Goal: Submit feedback/report problem: Submit feedback/report problem

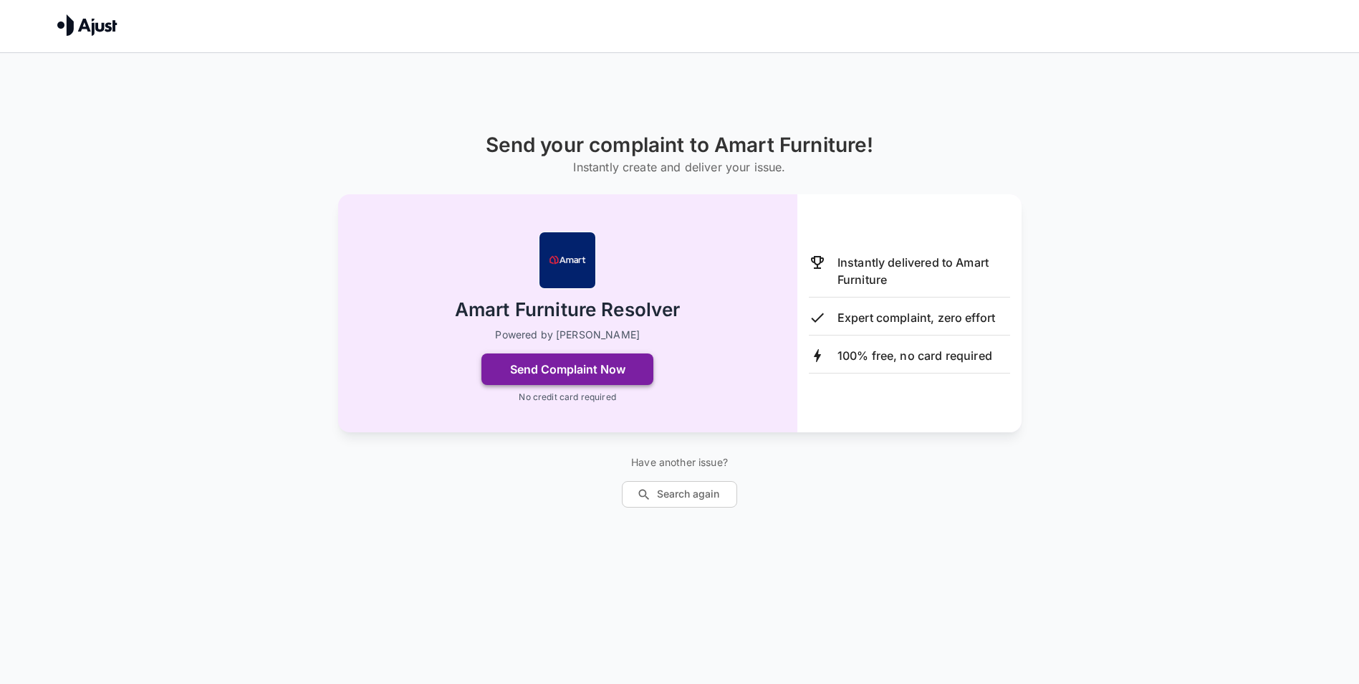
click at [526, 373] on button "Send Complaint Now" at bounding box center [568, 369] width 172 height 32
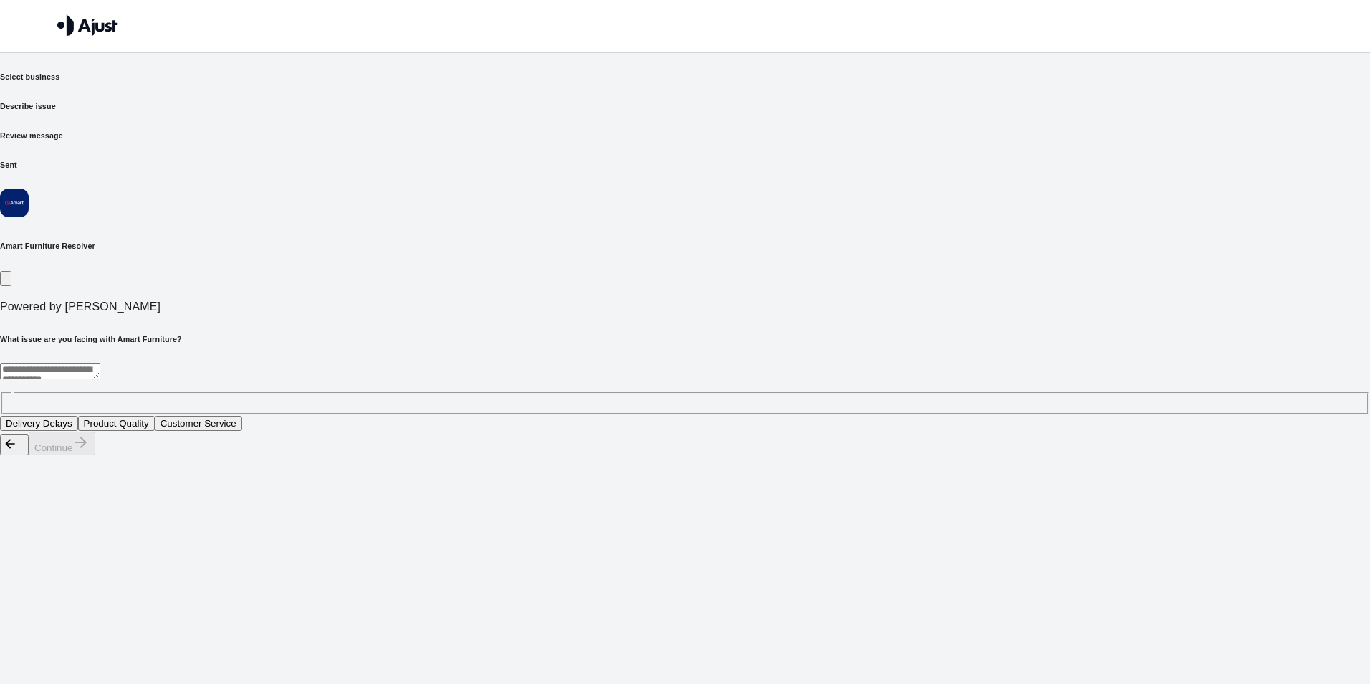
click at [527, 363] on div "* ​" at bounding box center [685, 389] width 1370 height 52
type textarea "**********"
click at [155, 416] on button "Product Quality" at bounding box center [116, 423] width 77 height 15
click at [242, 416] on button "Customer Service" at bounding box center [198, 423] width 87 height 15
click at [155, 416] on button "Product Quality" at bounding box center [116, 423] width 77 height 15
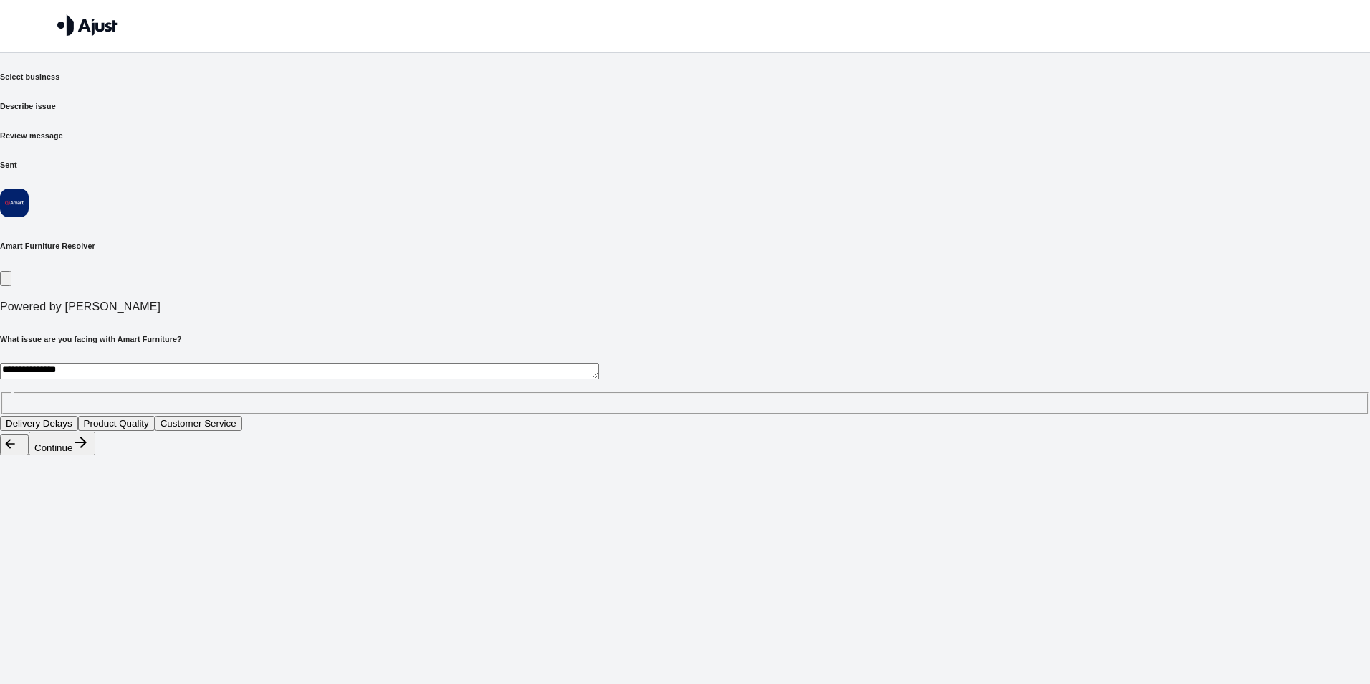
click at [95, 455] on button "Continue" at bounding box center [62, 443] width 67 height 24
click at [108, 416] on button "Sofa set" at bounding box center [85, 423] width 47 height 15
click at [87, 448] on icon "button" at bounding box center [80, 441] width 11 height 11
click at [257, 416] on button "Fabric tearing" at bounding box center [221, 423] width 70 height 15
click at [95, 455] on button "Continue" at bounding box center [62, 443] width 67 height 24
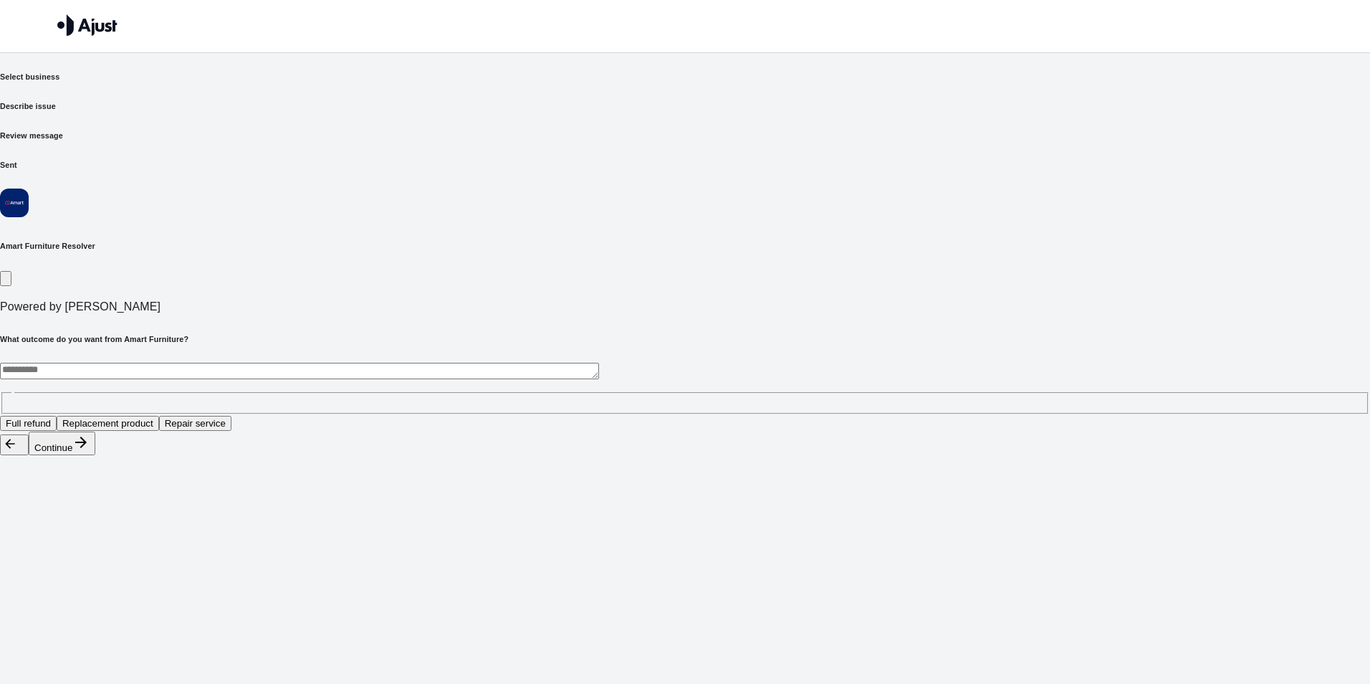
click at [57, 416] on button "Full refund" at bounding box center [28, 423] width 57 height 15
click at [95, 455] on button "Continue" at bounding box center [62, 443] width 67 height 24
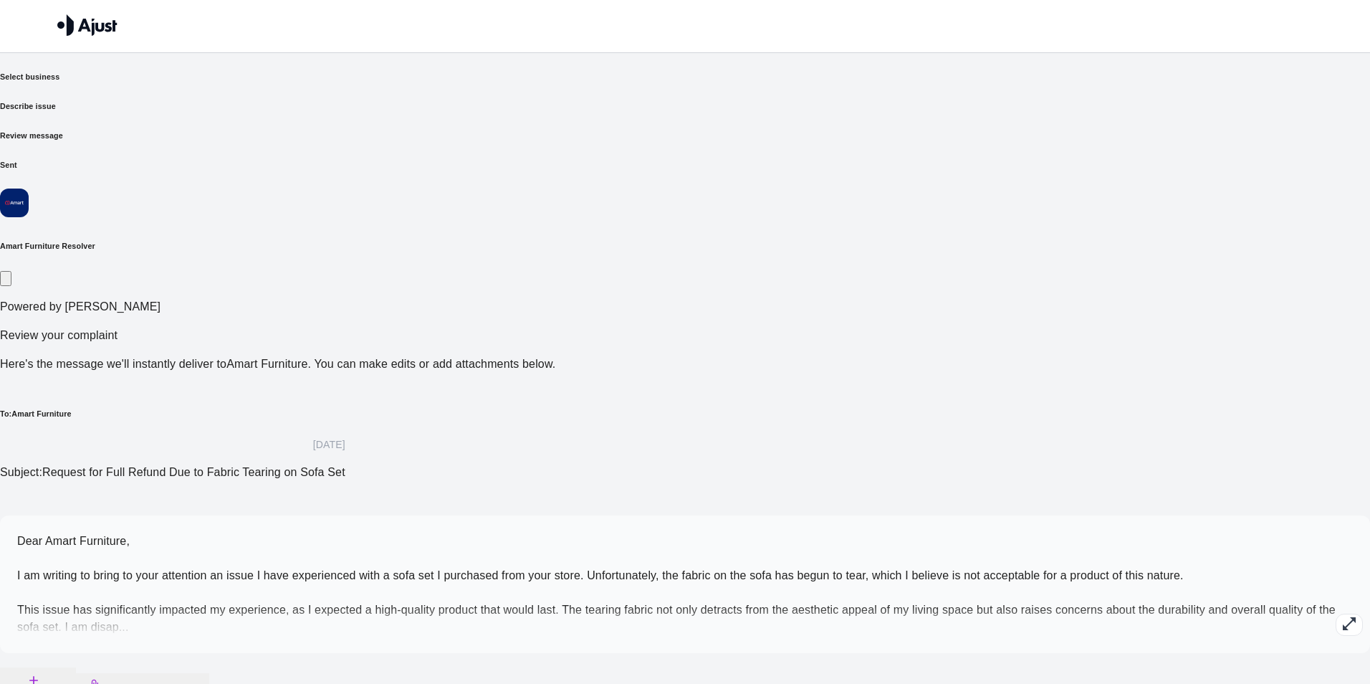
click at [76, 667] on button "Add Detail" at bounding box center [38, 686] width 76 height 39
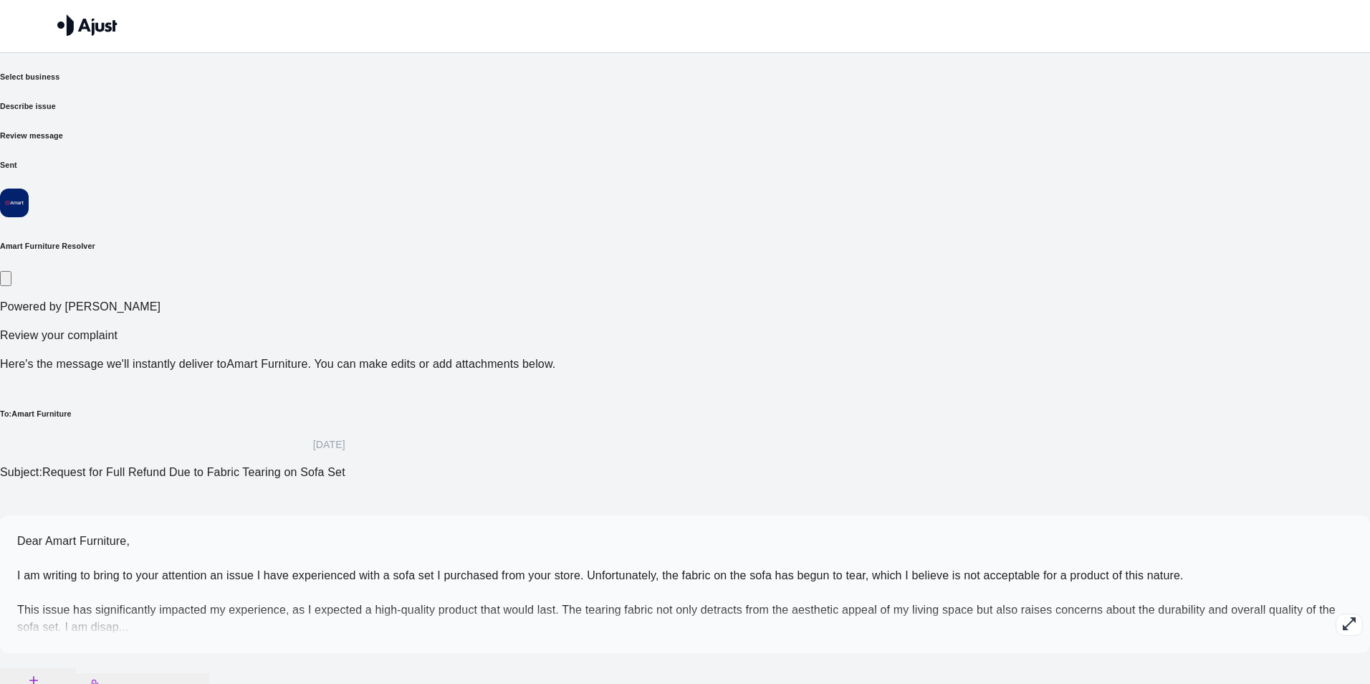
drag, startPoint x: 343, startPoint y: 465, endPoint x: 203, endPoint y: 383, distance: 162.8
type textarea "**********"
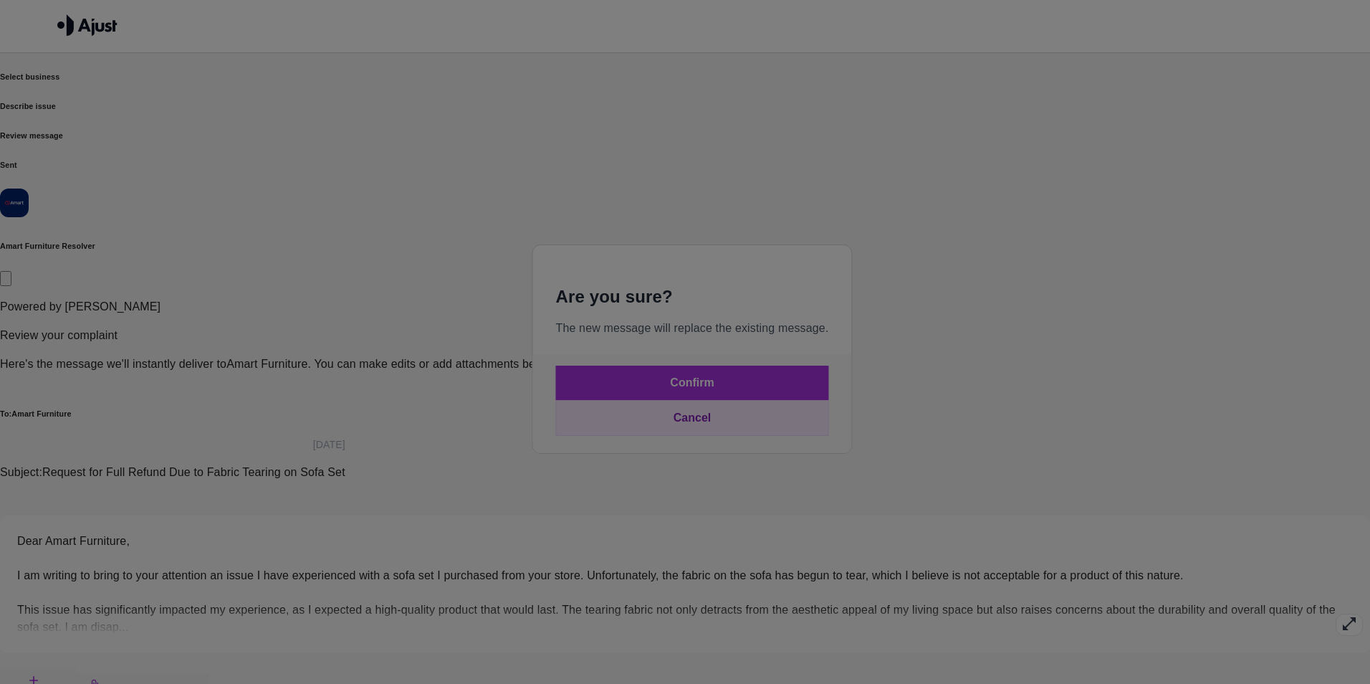
click at [704, 420] on button "Cancel" at bounding box center [691, 418] width 273 height 36
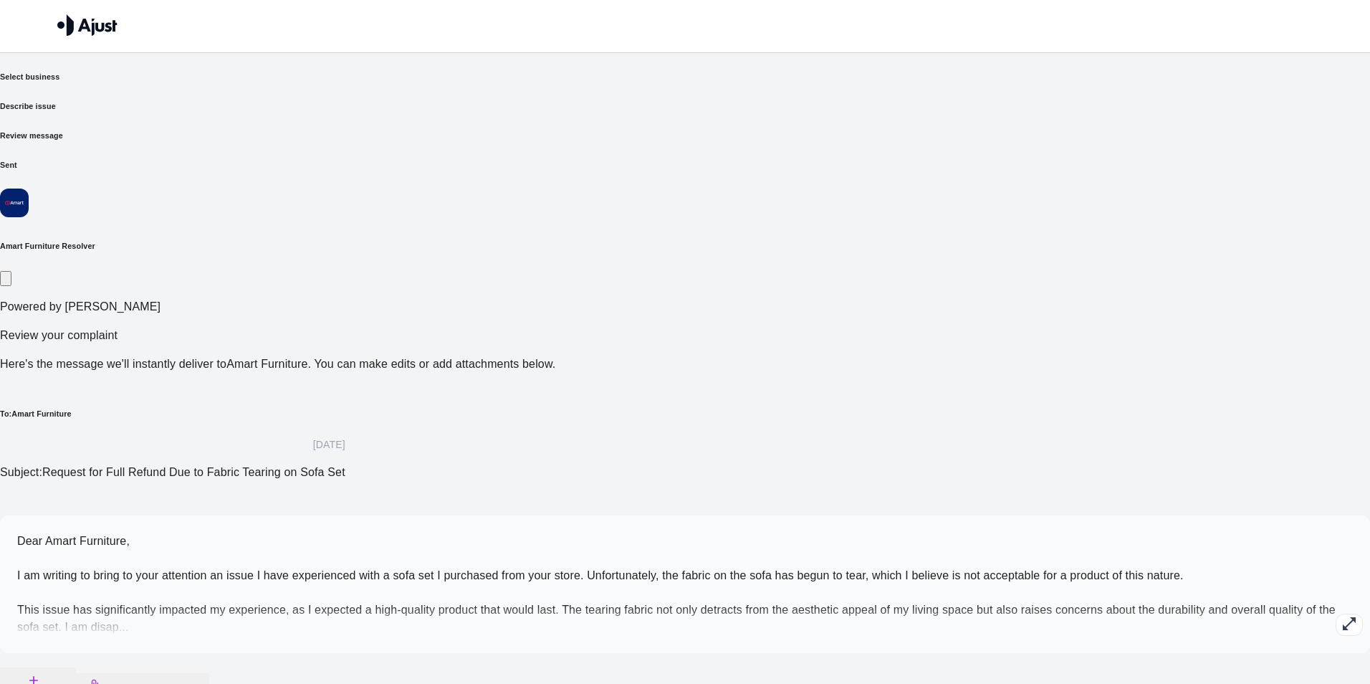
click at [1341, 615] on icon "button" at bounding box center [1349, 623] width 17 height 17
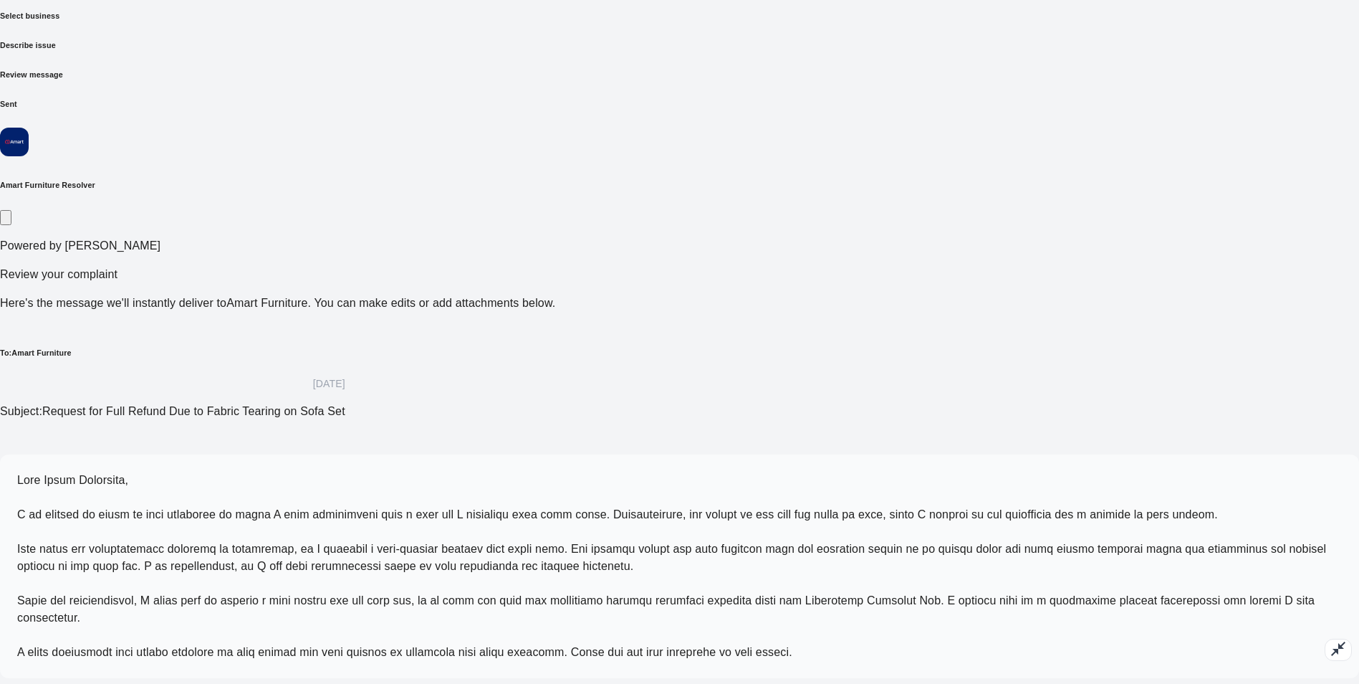
scroll to position [75, 0]
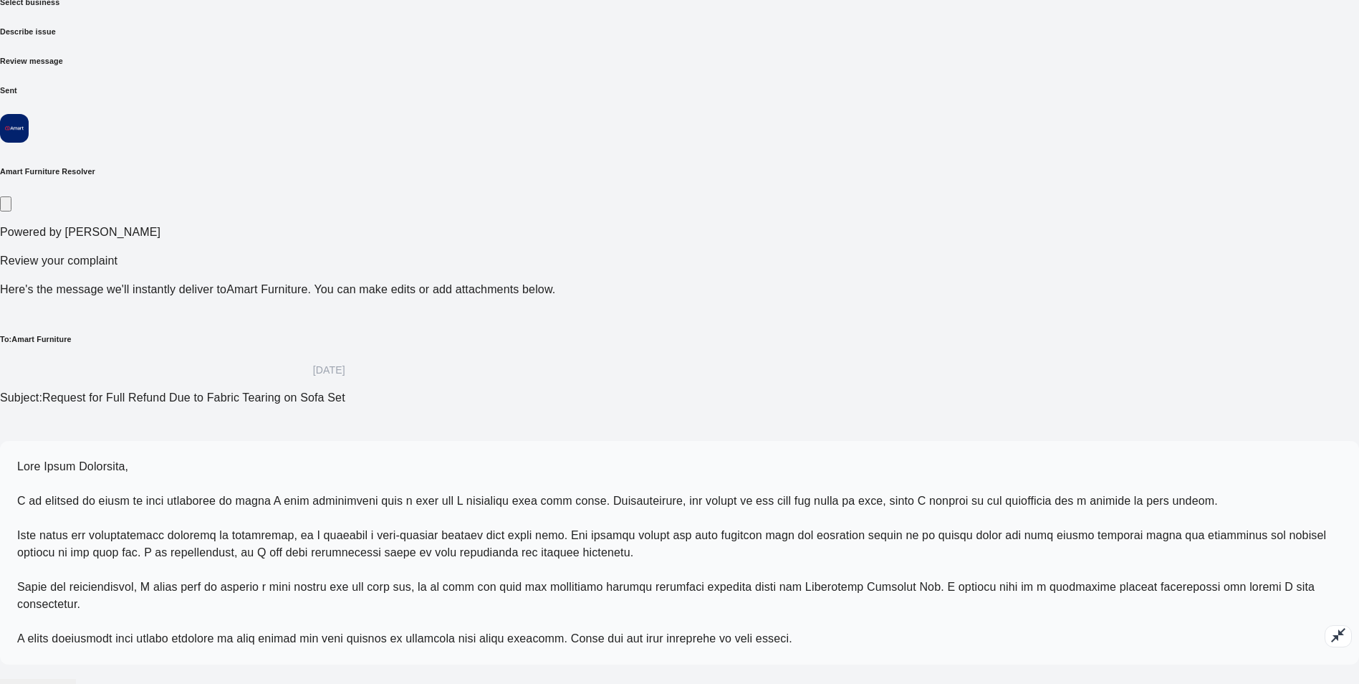
click at [692, 458] on p at bounding box center [679, 552] width 1325 height 189
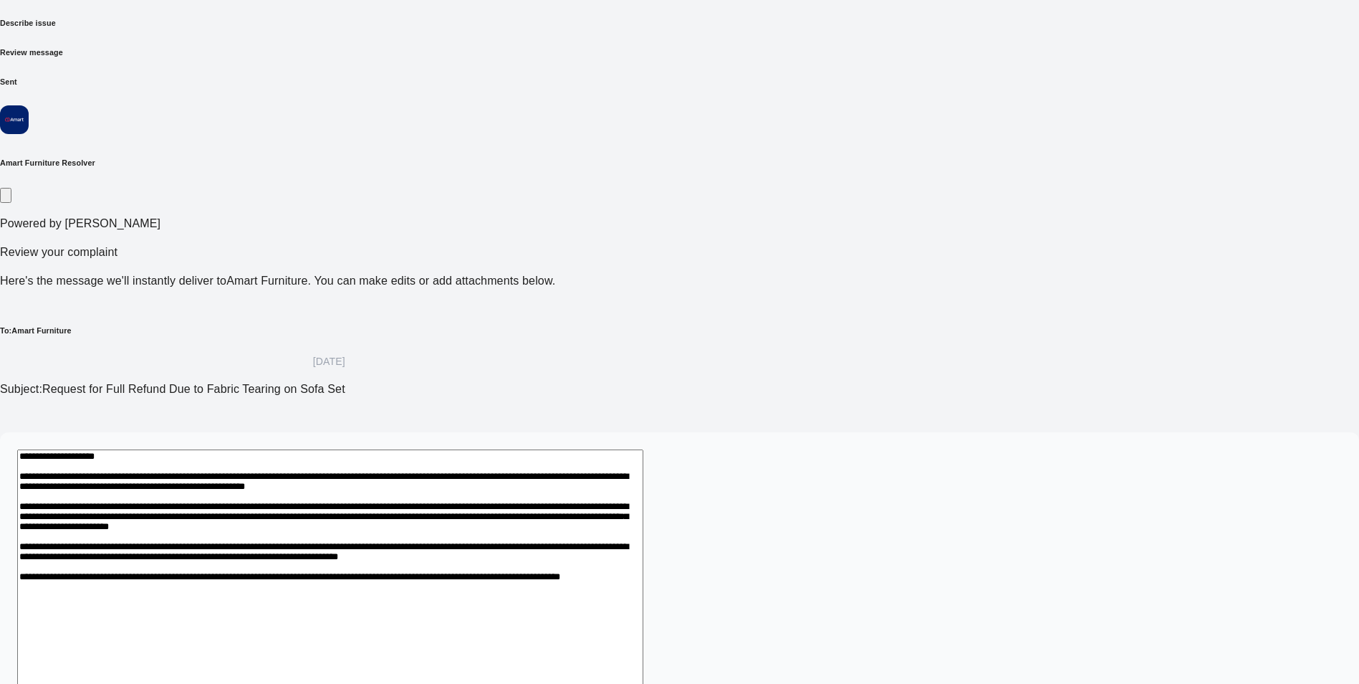
scroll to position [85, 0]
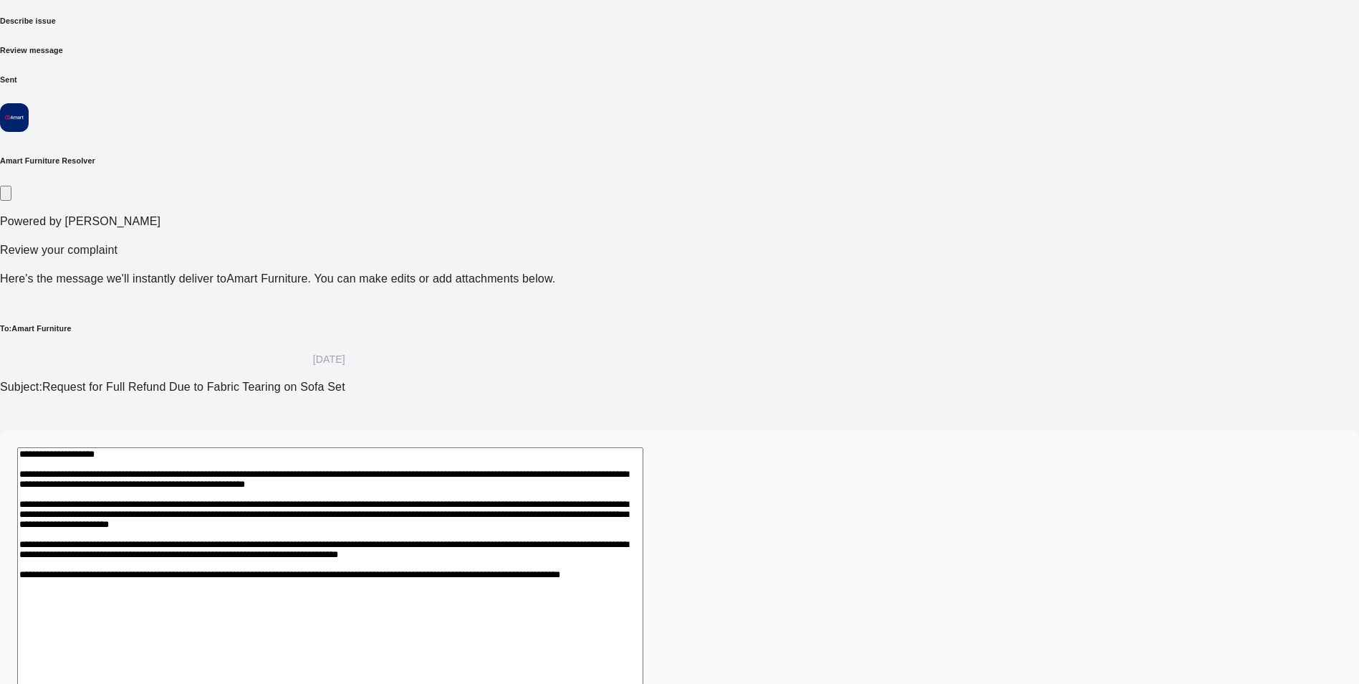
click at [442, 447] on textarea at bounding box center [330, 595] width 626 height 297
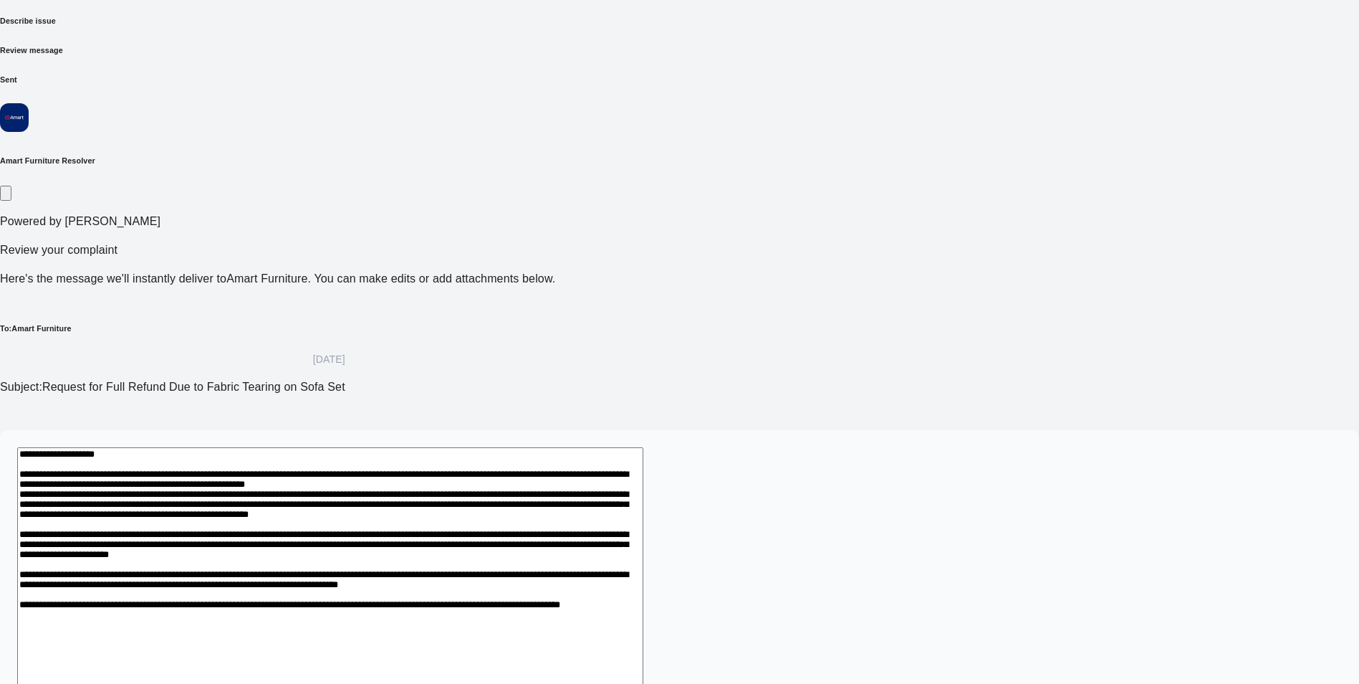
scroll to position [151, 0]
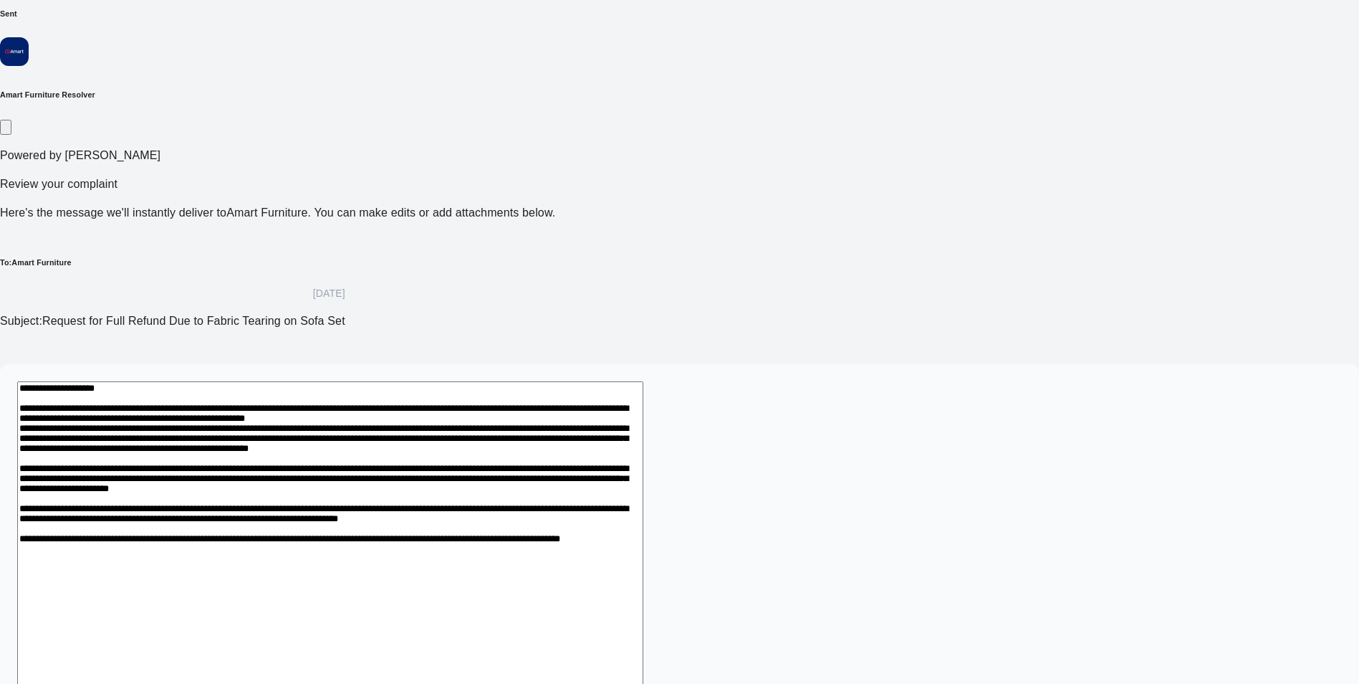
drag, startPoint x: 368, startPoint y: 191, endPoint x: 932, endPoint y: 540, distance: 663.6
click at [644, 540] on textarea at bounding box center [330, 562] width 626 height 363
click at [606, 527] on textarea at bounding box center [330, 562] width 626 height 363
click at [515, 381] on textarea at bounding box center [330, 562] width 626 height 363
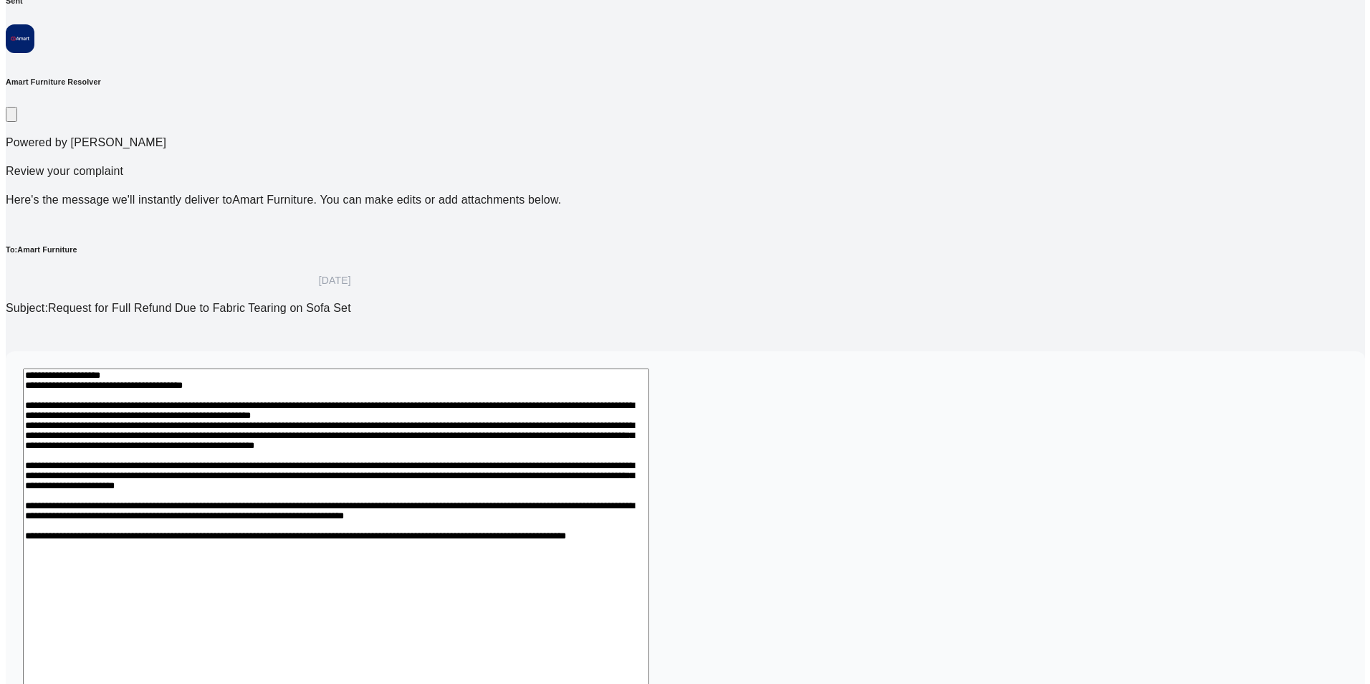
scroll to position [168, 0]
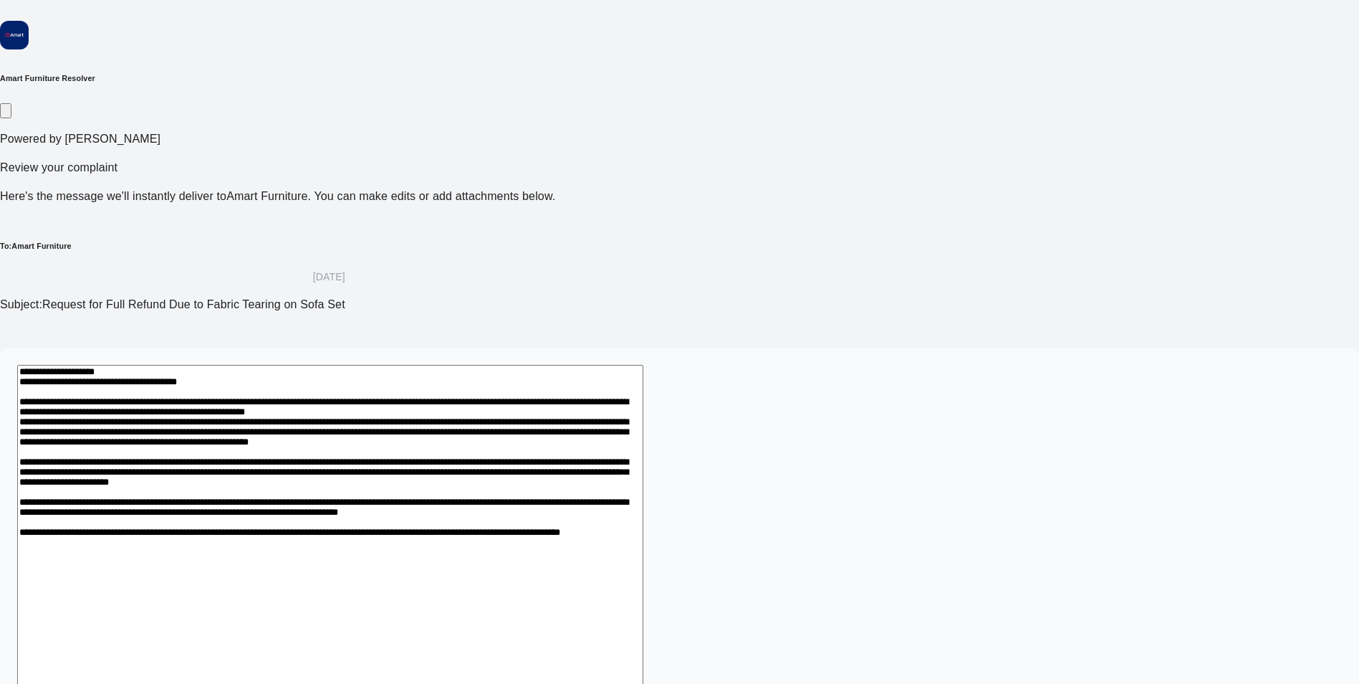
type textarea "**********"
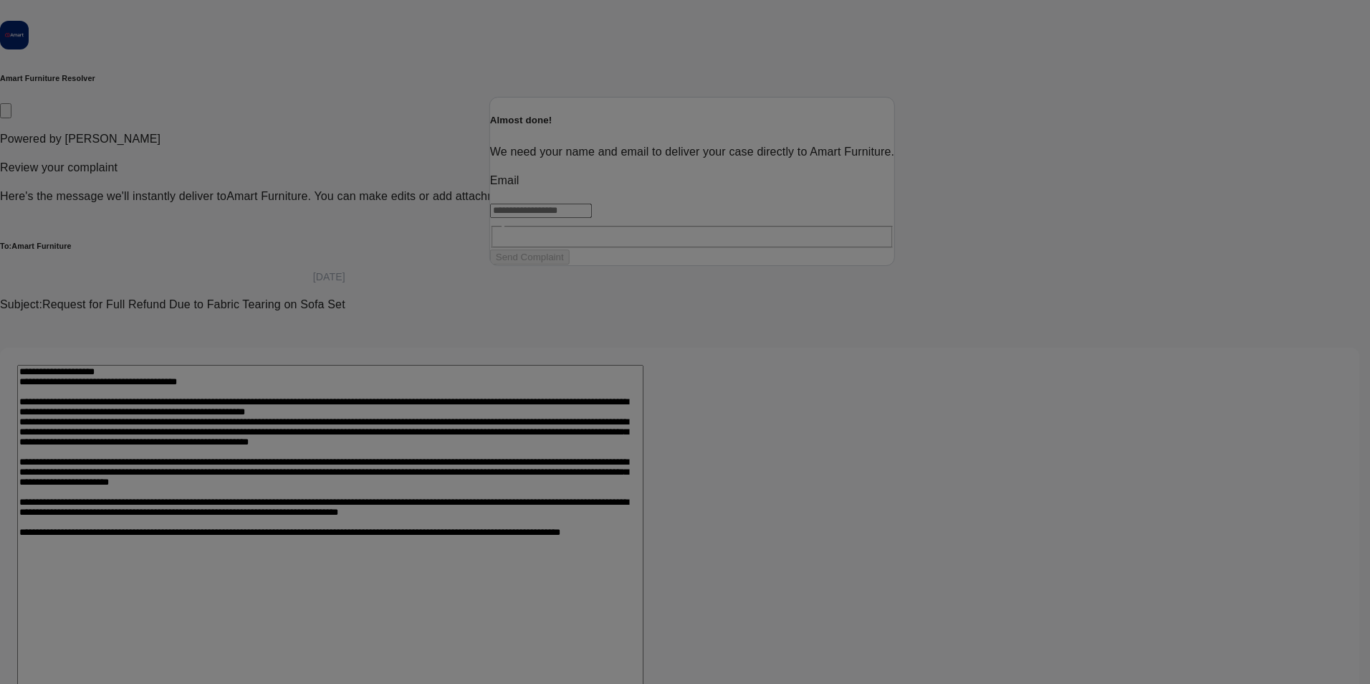
click at [583, 218] on input "text" at bounding box center [541, 211] width 102 height 14
type input "**********"
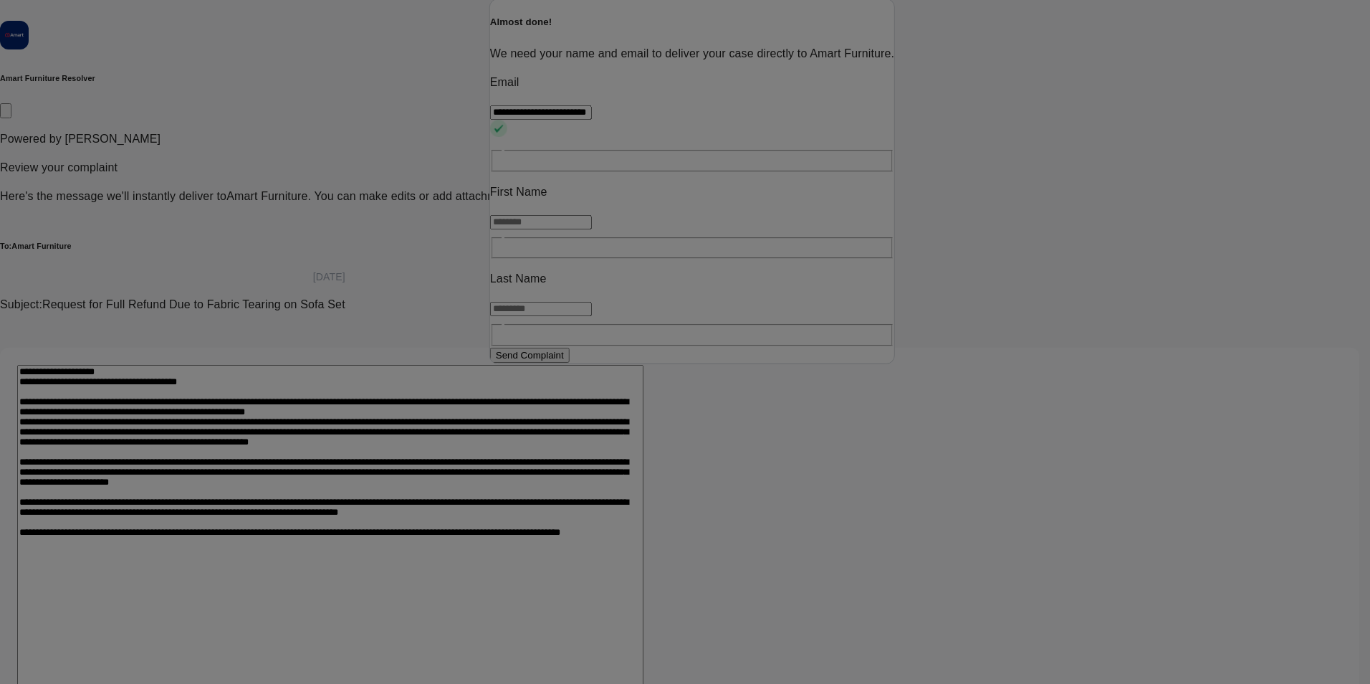
click at [583, 229] on input "text" at bounding box center [541, 222] width 102 height 14
type input "*******"
type input "*****"
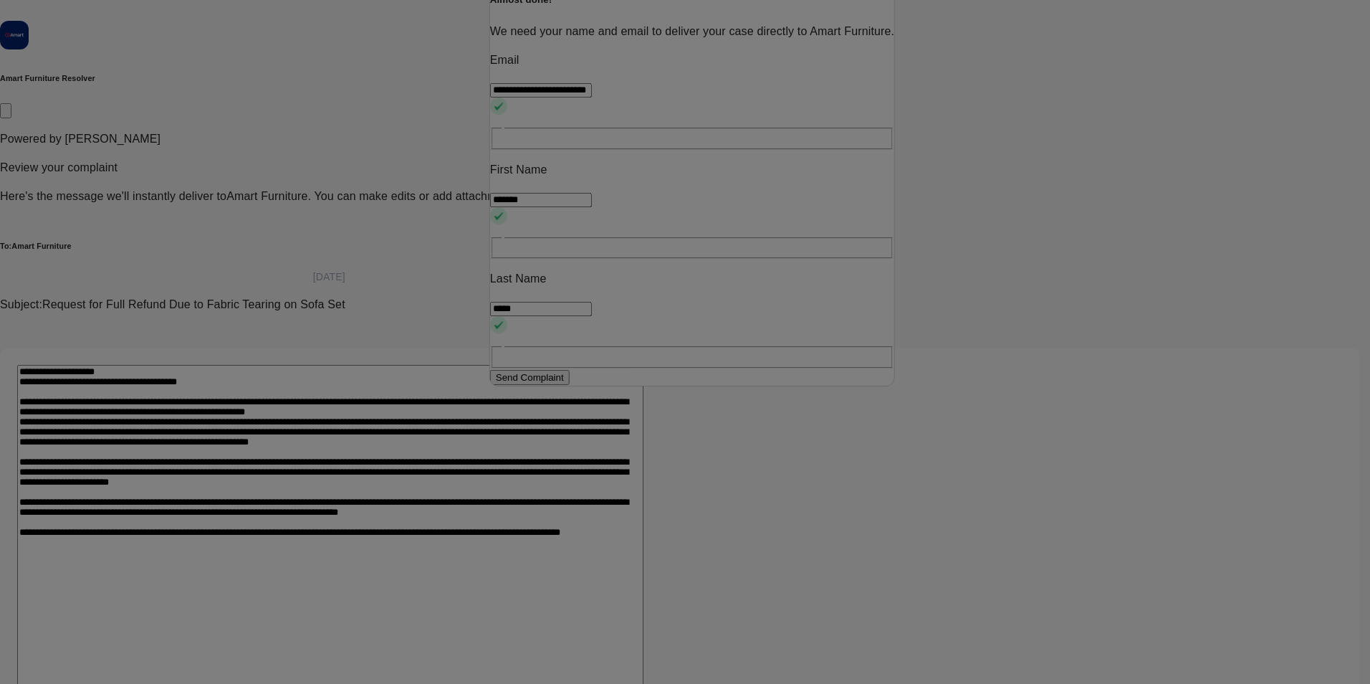
click at [570, 385] on button "Send Complaint" at bounding box center [530, 377] width 80 height 15
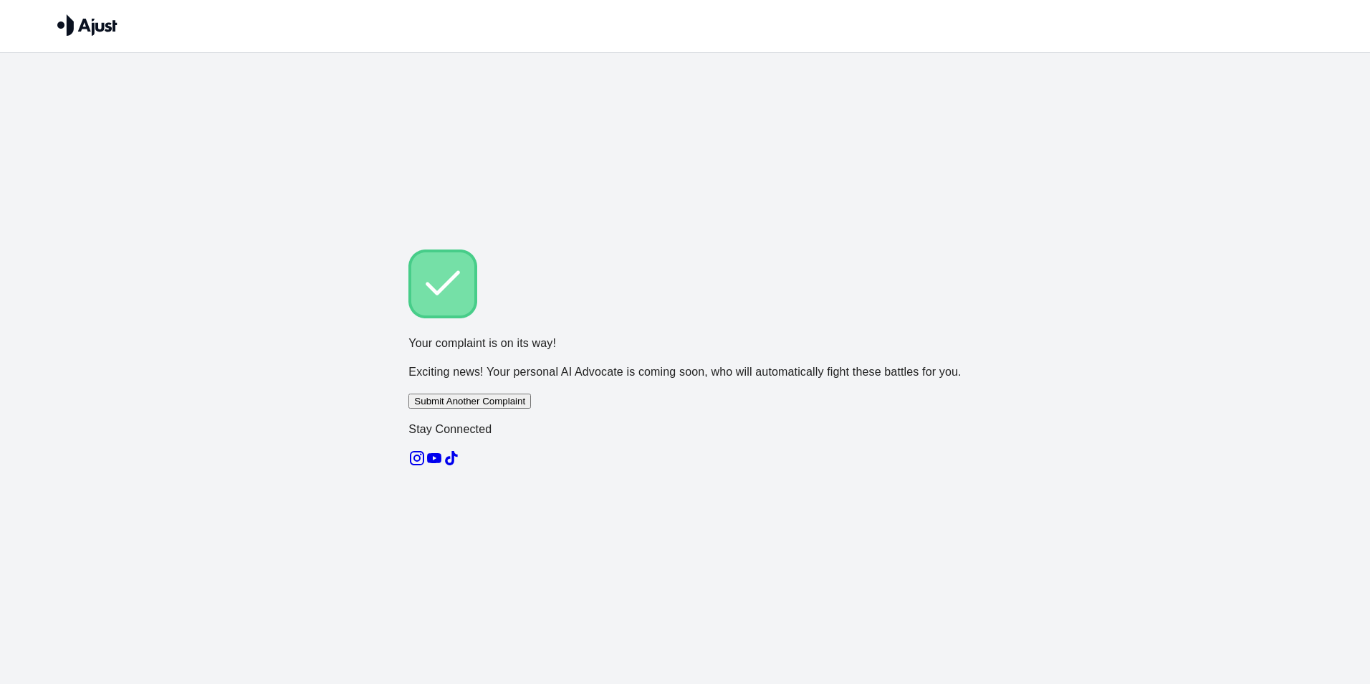
scroll to position [0, 0]
